Goal: Task Accomplishment & Management: Manage account settings

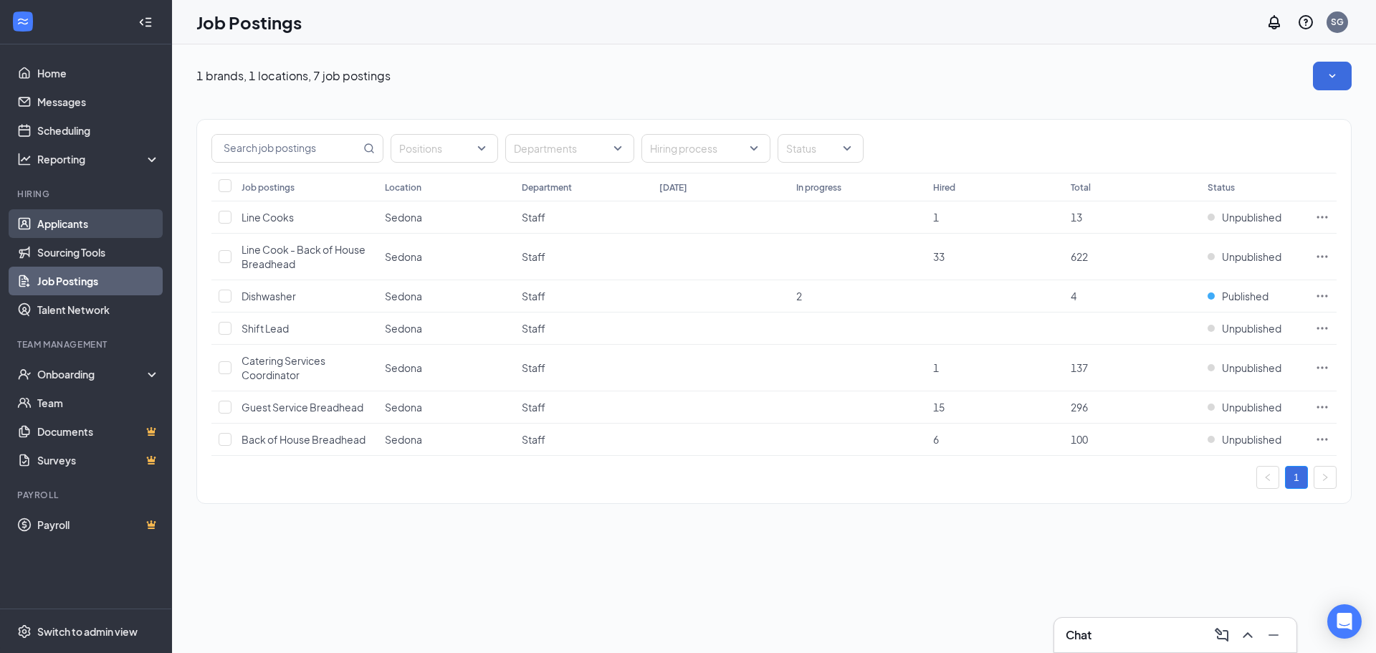
click at [67, 221] on link "Applicants" at bounding box center [98, 223] width 123 height 29
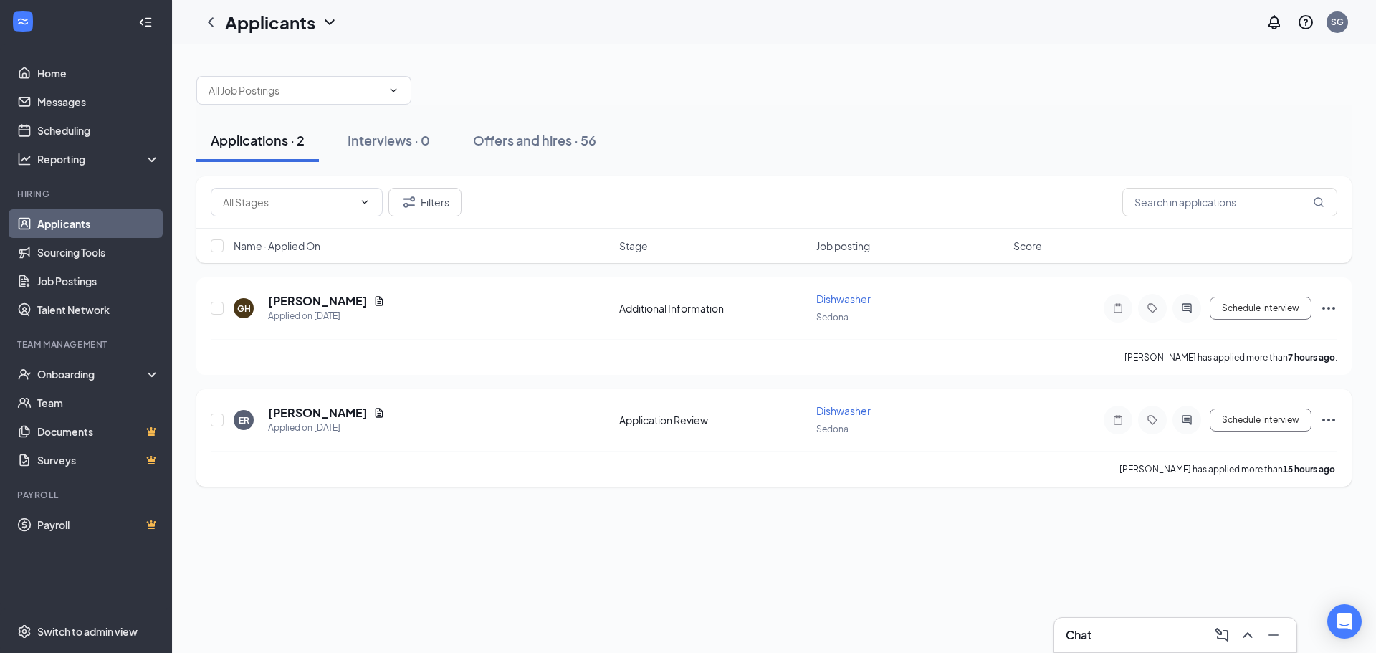
click at [349, 416] on div "ER [PERSON_NAME] Applied on [DATE]" at bounding box center [422, 420] width 377 height 30
click at [376, 412] on icon "Document" at bounding box center [380, 412] width 8 height 9
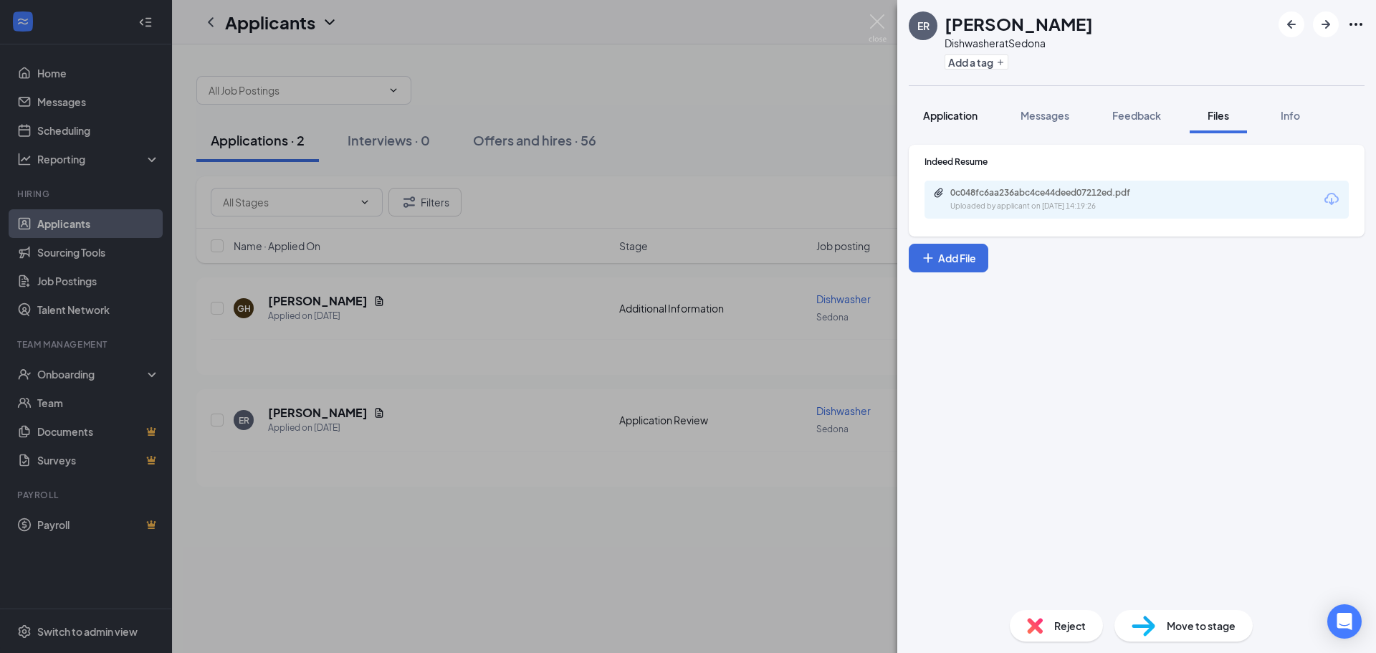
click at [945, 123] on button "Application" at bounding box center [950, 115] width 83 height 36
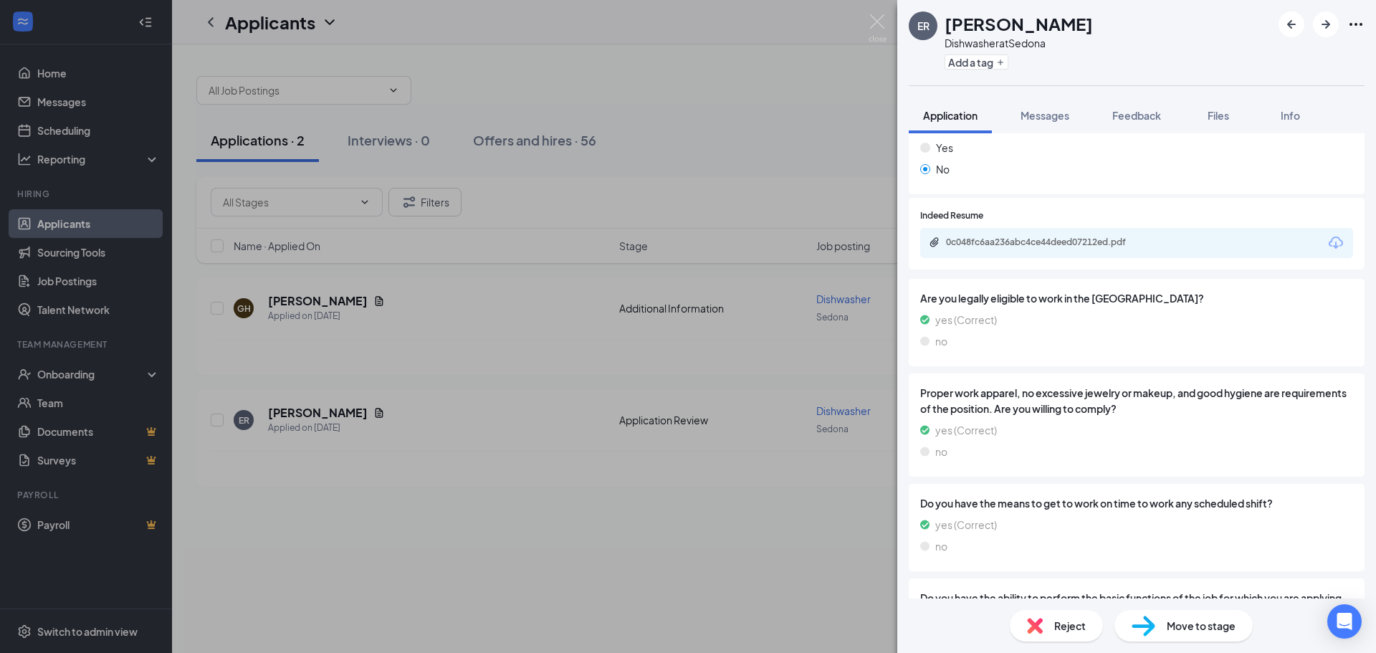
scroll to position [536, 0]
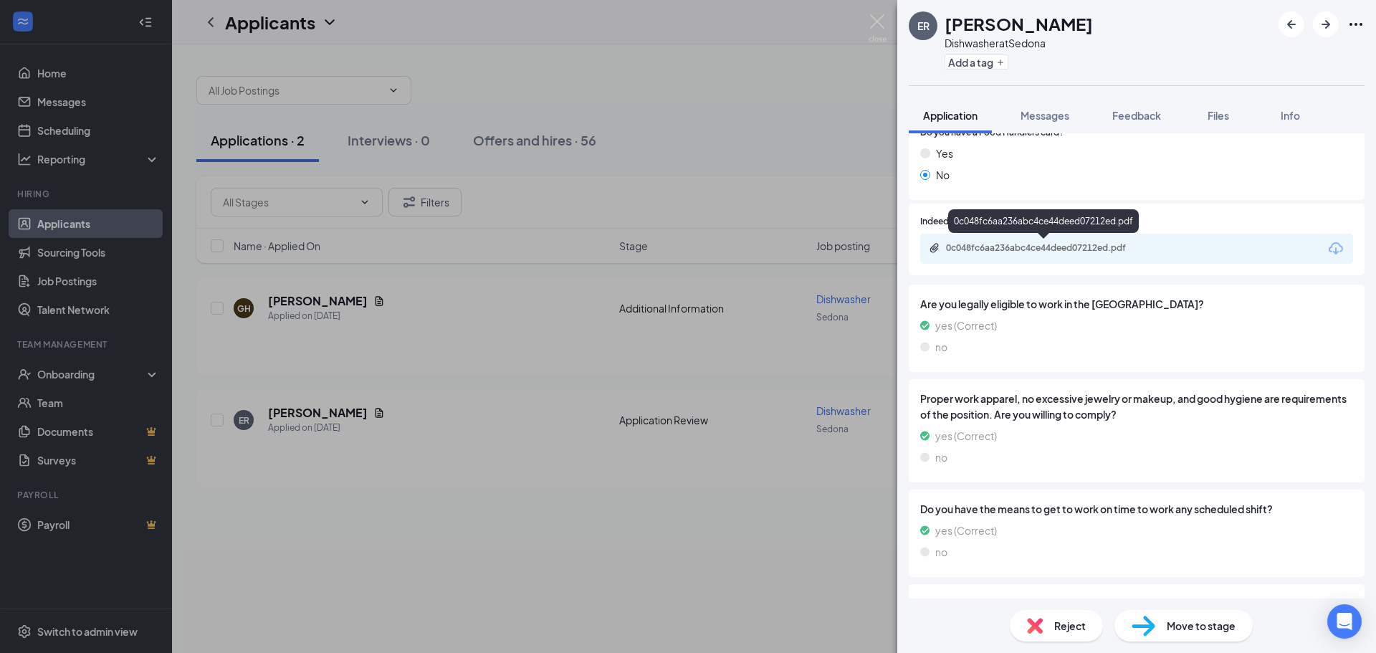
click at [996, 250] on div "0c048fc6aa236abc4ce44deed07212ed.pdf" at bounding box center [1046, 247] width 201 height 11
click at [555, 364] on div "ER [PERSON_NAME] Dishwasher at Sedona Add a tag Application Messages Feedback F…" at bounding box center [688, 326] width 1376 height 653
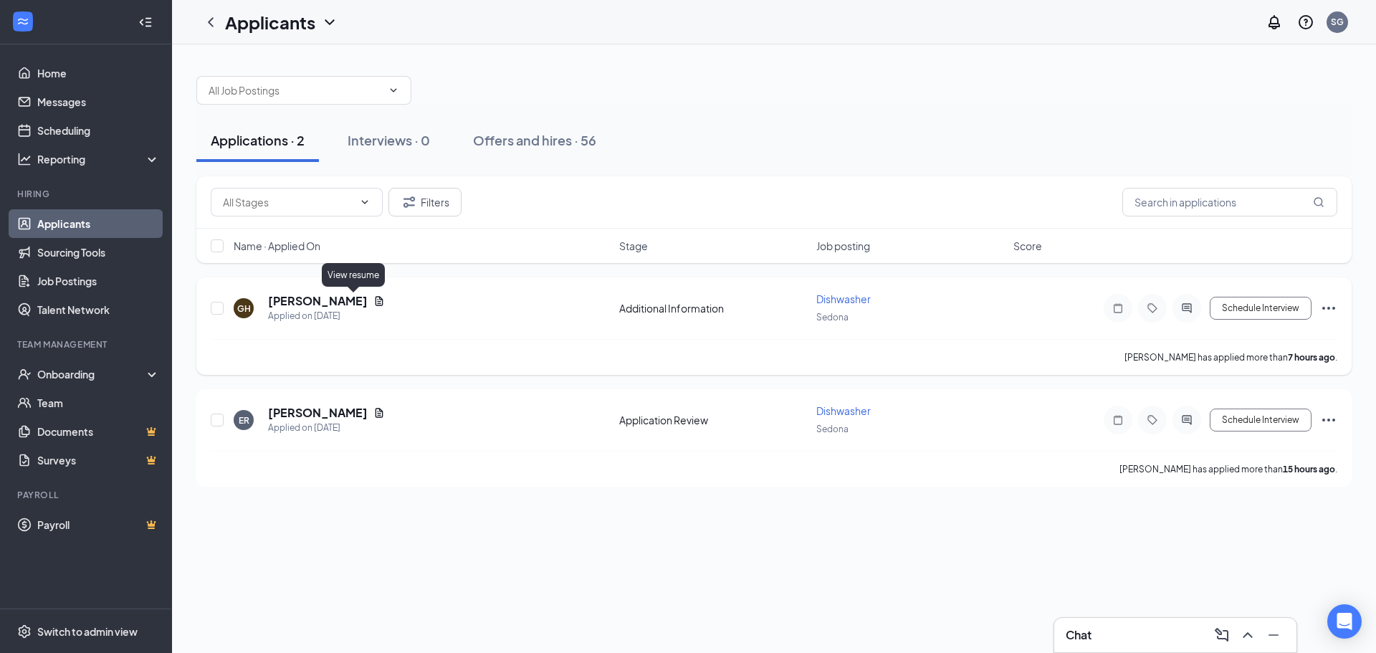
click at [373, 304] on icon "Document" at bounding box center [378, 300] width 11 height 11
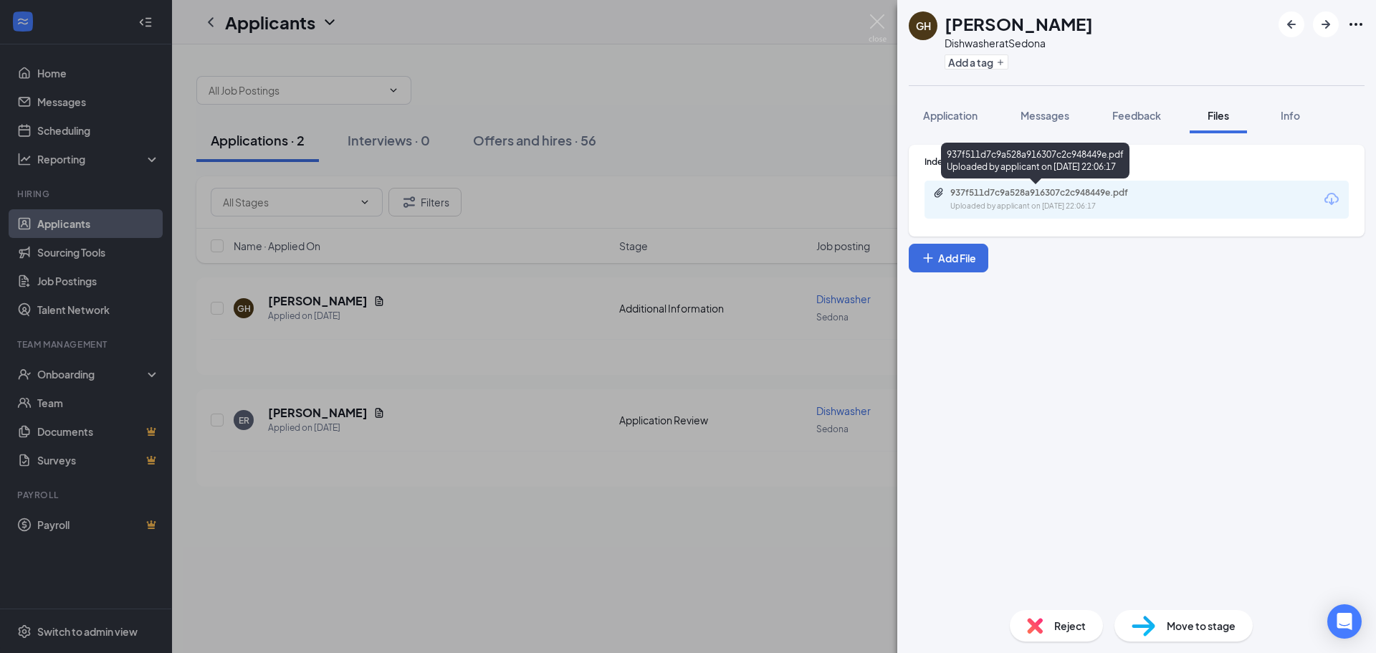
click at [979, 199] on div "937f511d7c9a528a916307c2c948449e.pdf Uploaded by applicant on [DATE] 22:06:17" at bounding box center [1049, 199] width 232 height 25
click at [825, 148] on div "GH [PERSON_NAME] Dishwasher at Sedona Add a tag Application Messages Feedback F…" at bounding box center [688, 326] width 1376 height 653
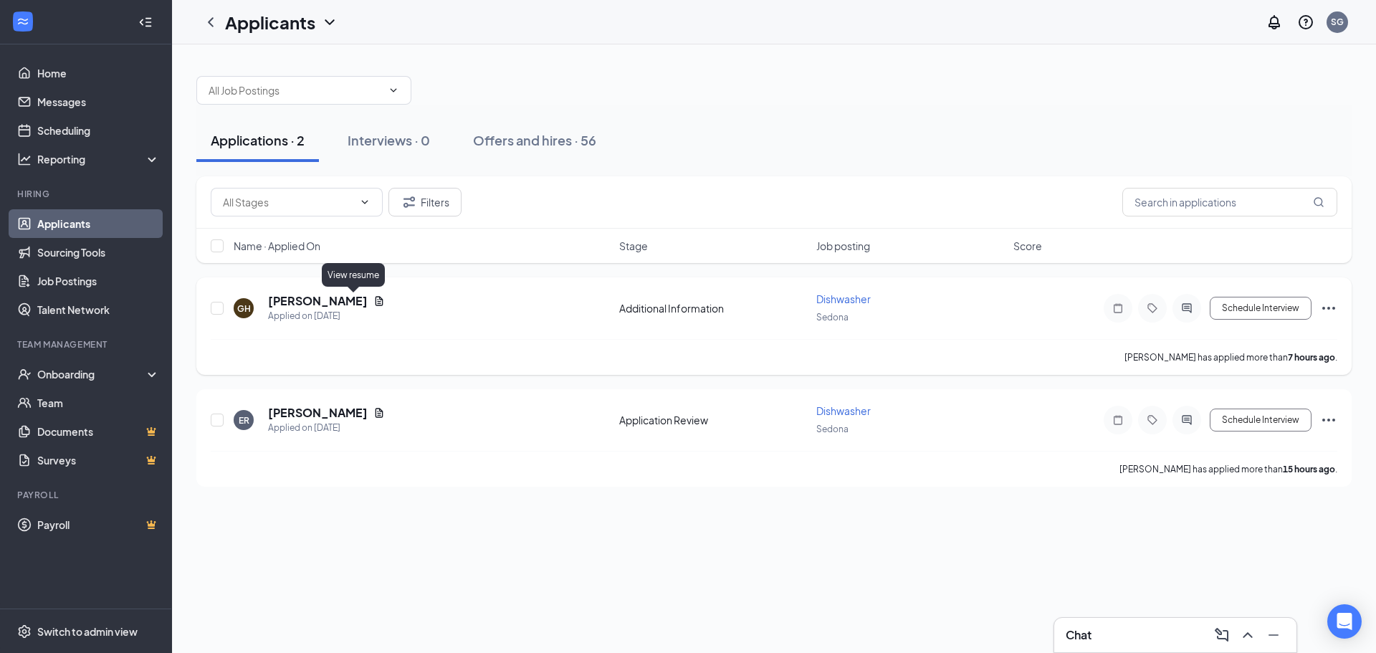
click at [376, 300] on icon "Document" at bounding box center [380, 300] width 8 height 9
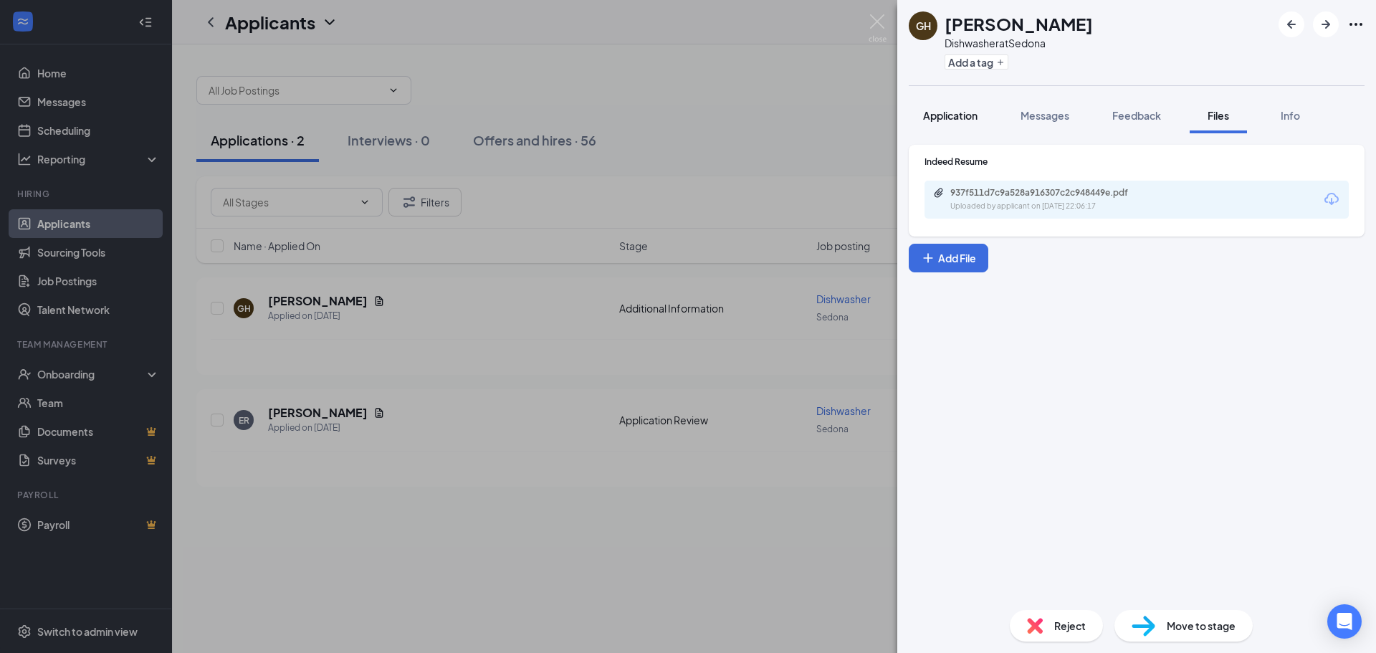
click at [964, 117] on span "Application" at bounding box center [950, 115] width 54 height 13
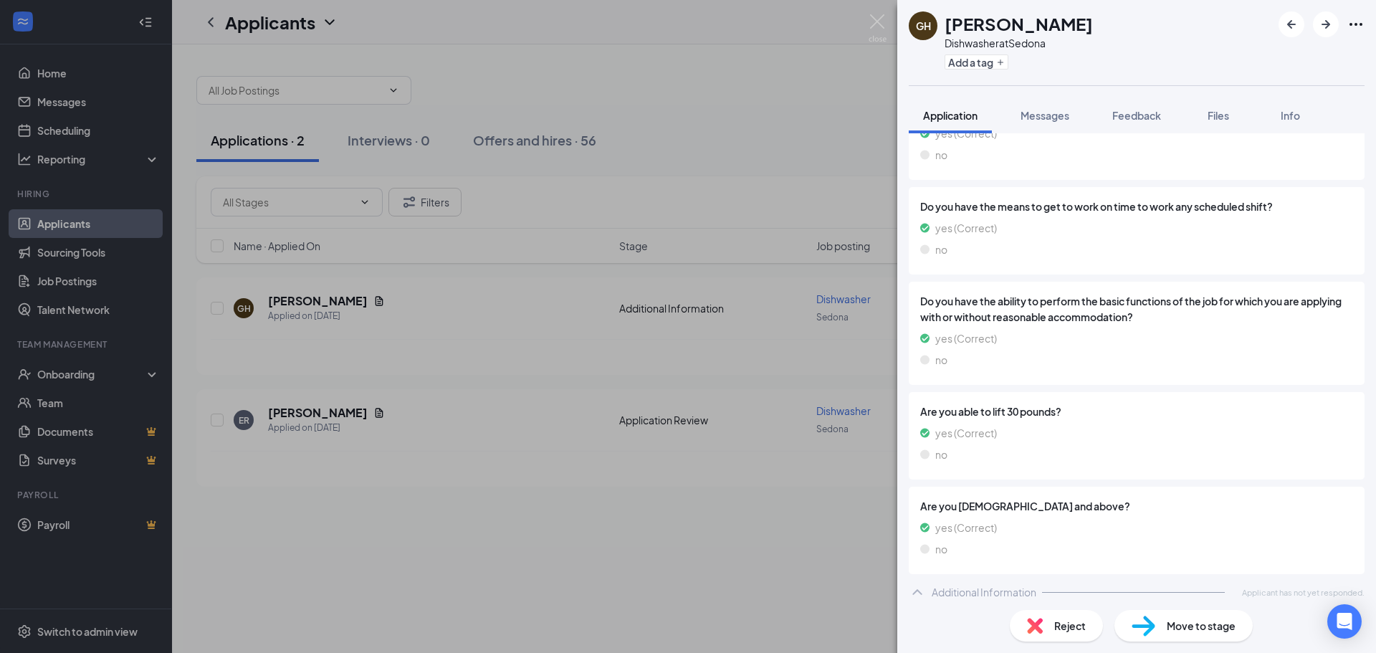
scroll to position [806, 0]
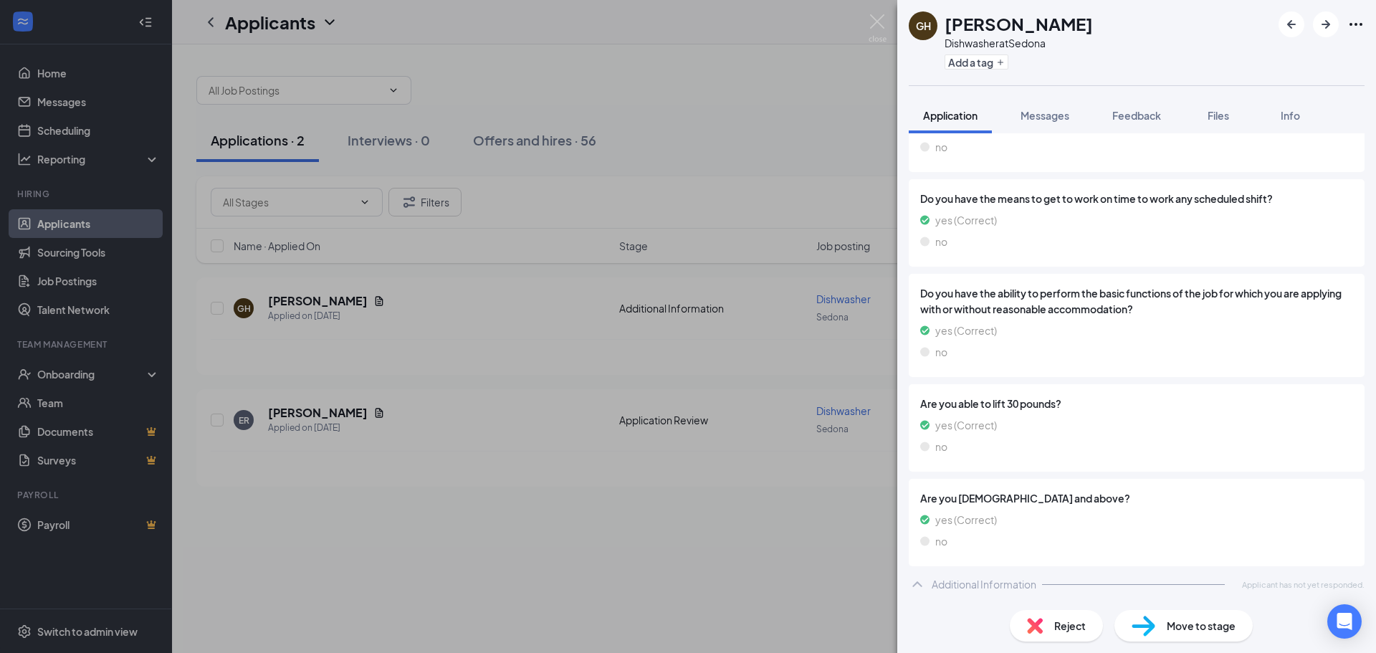
click at [449, 495] on div "GH [PERSON_NAME] Dishwasher at Sedona Add a tag Application Messages Feedback F…" at bounding box center [688, 326] width 1376 height 653
